Goal: Task Accomplishment & Management: Complete application form

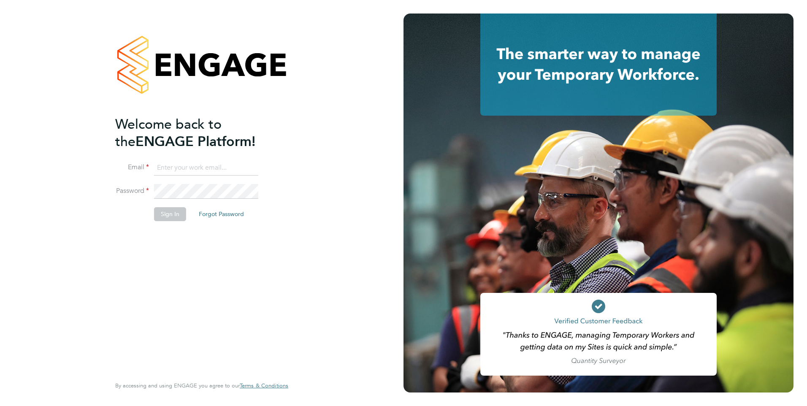
type input "[PERSON_NAME][EMAIL_ADDRESS][PERSON_NAME][DOMAIN_NAME]"
click at [180, 208] on button "Sign In" at bounding box center [170, 214] width 32 height 14
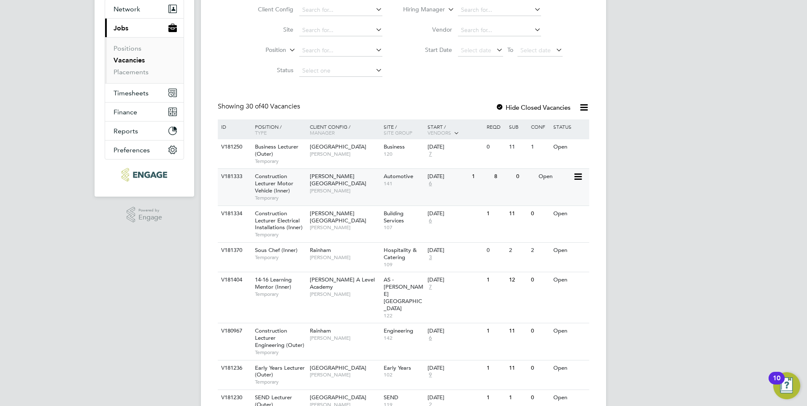
scroll to position [84, 0]
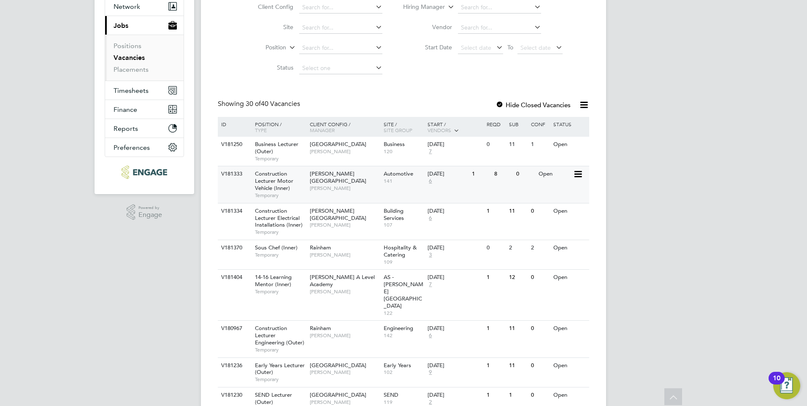
click at [493, 181] on div "V181333 Construction Lecturer Motor Vehicle (Inner) Temporary Hackney Campus Ra…" at bounding box center [403, 184] width 371 height 37
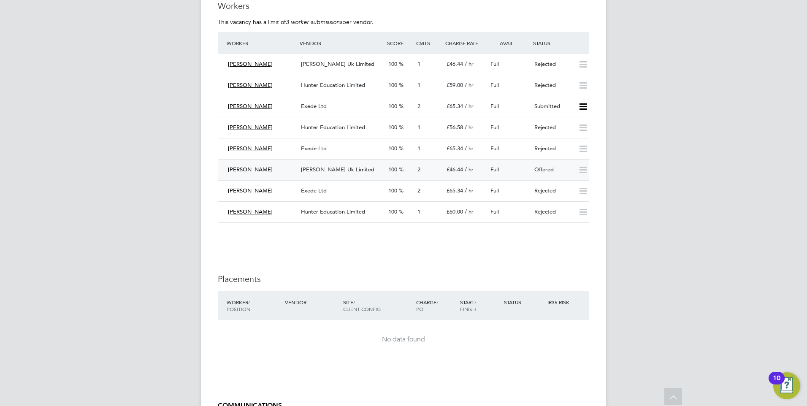
click at [491, 167] on span "Full" at bounding box center [495, 169] width 8 height 7
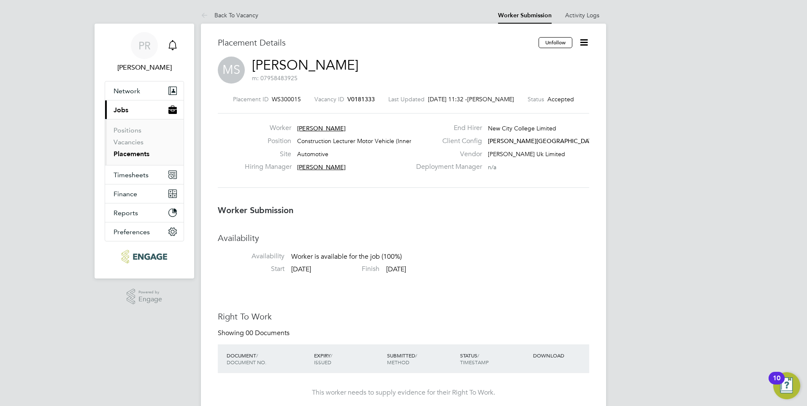
click at [175, 43] on icon "Main navigation" at bounding box center [172, 44] width 8 height 8
